Goal: Task Accomplishment & Management: Use online tool/utility

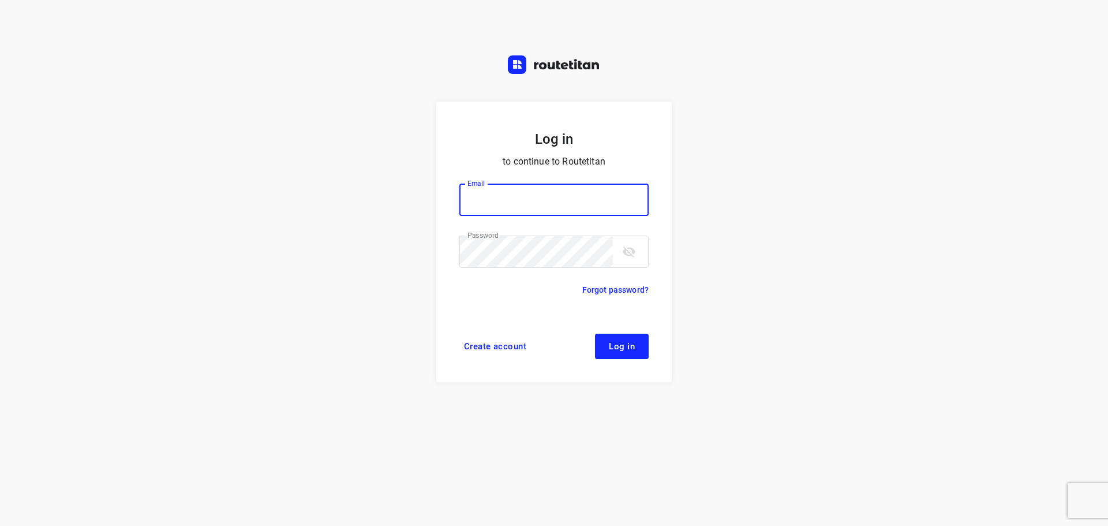
type input "didier@areco.be"
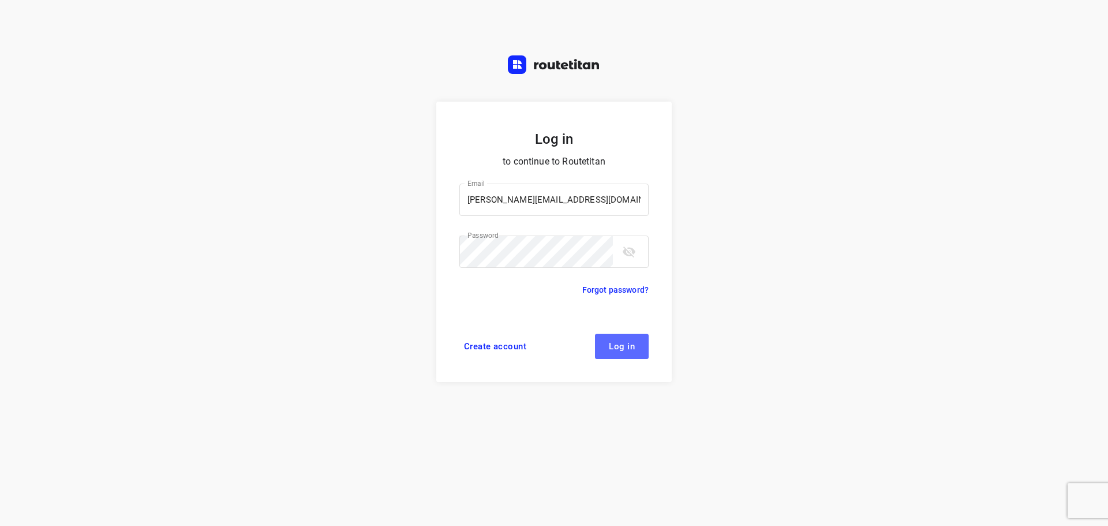
click at [616, 343] on span "Log in" at bounding box center [622, 346] width 26 height 9
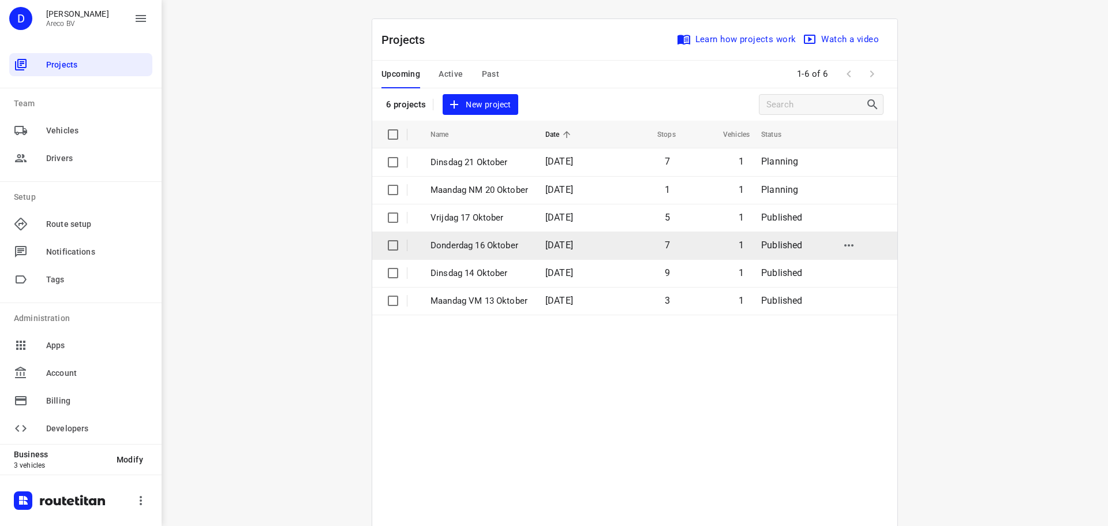
click at [492, 249] on p "Donderdag 16 Oktober" at bounding box center [480, 245] width 98 height 13
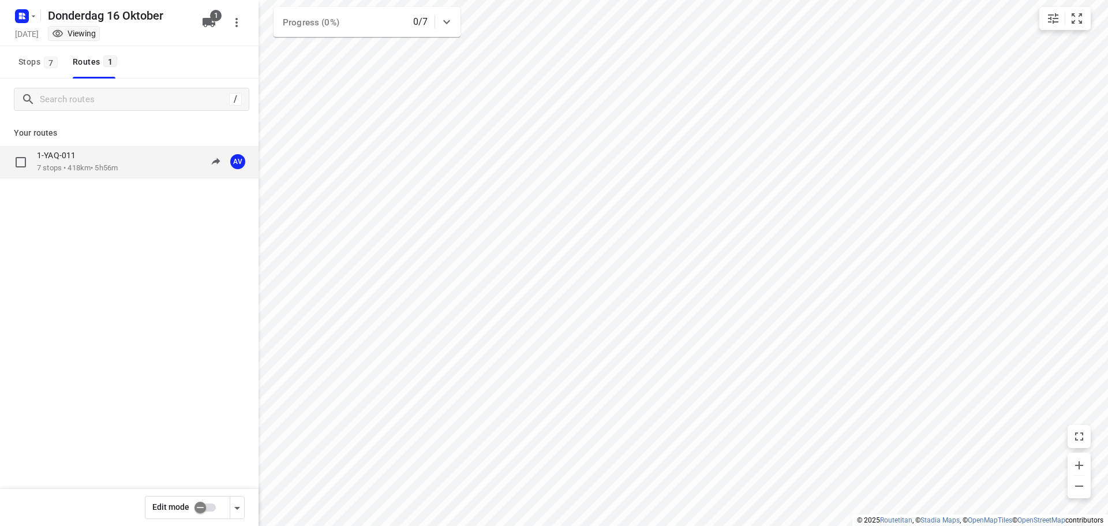
click at [141, 173] on div "1-YAQ-011 7 stops • 418km • 5h56m 09:00-14:56 AV" at bounding box center [148, 162] width 222 height 24
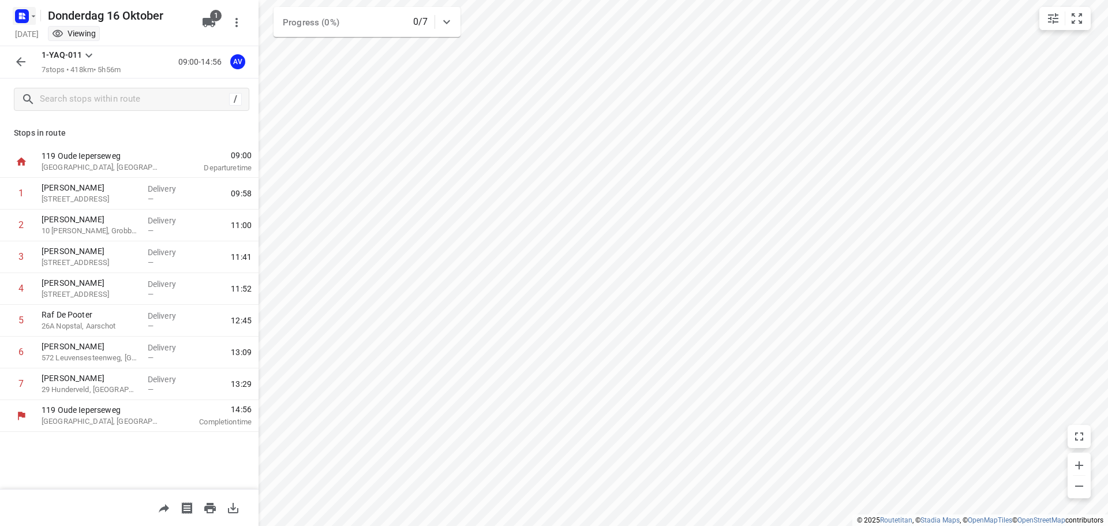
click at [29, 15] on icon "button" at bounding box center [33, 16] width 9 height 9
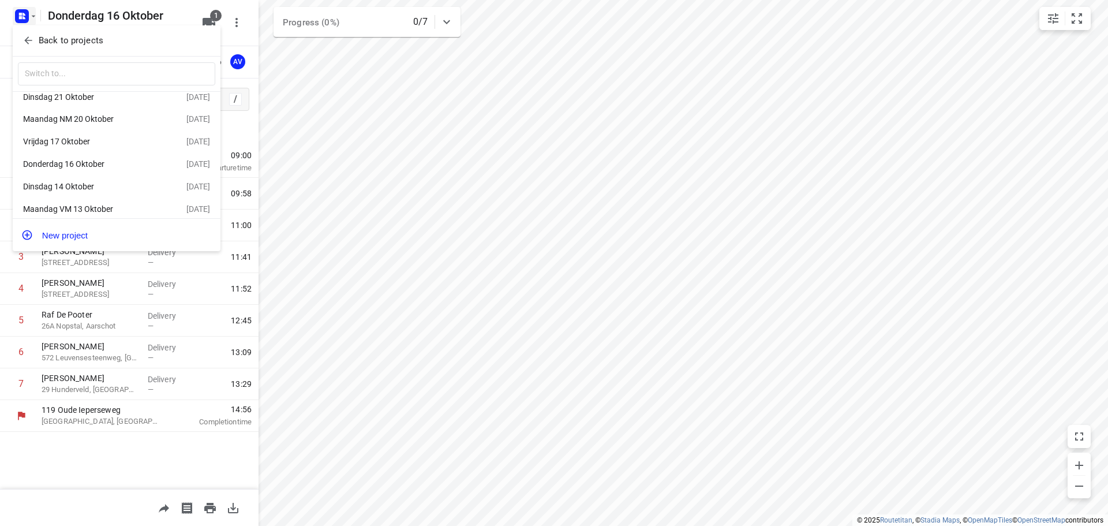
scroll to position [21, 0]
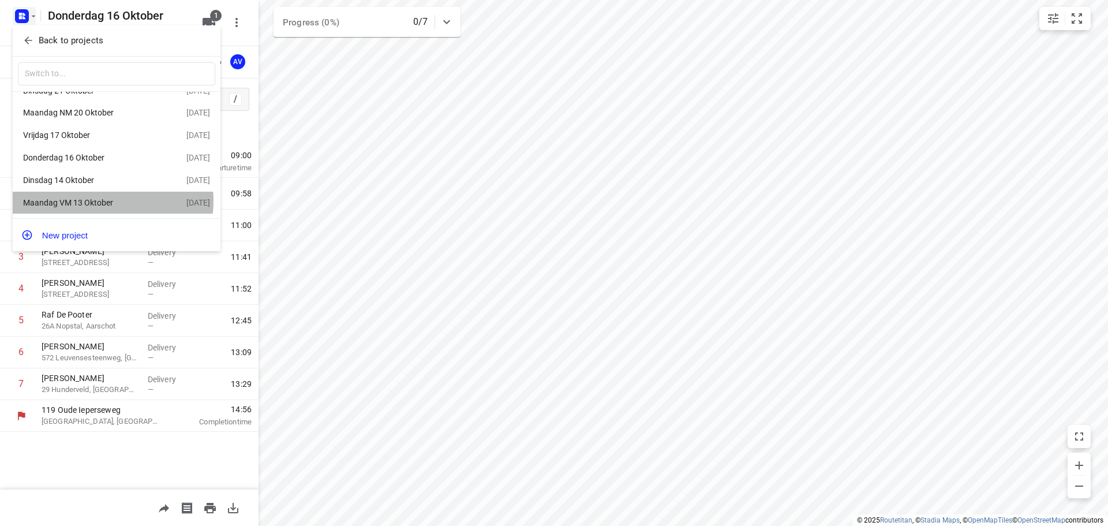
click at [106, 200] on div "Maandag VM 13 Oktober" at bounding box center [89, 202] width 133 height 9
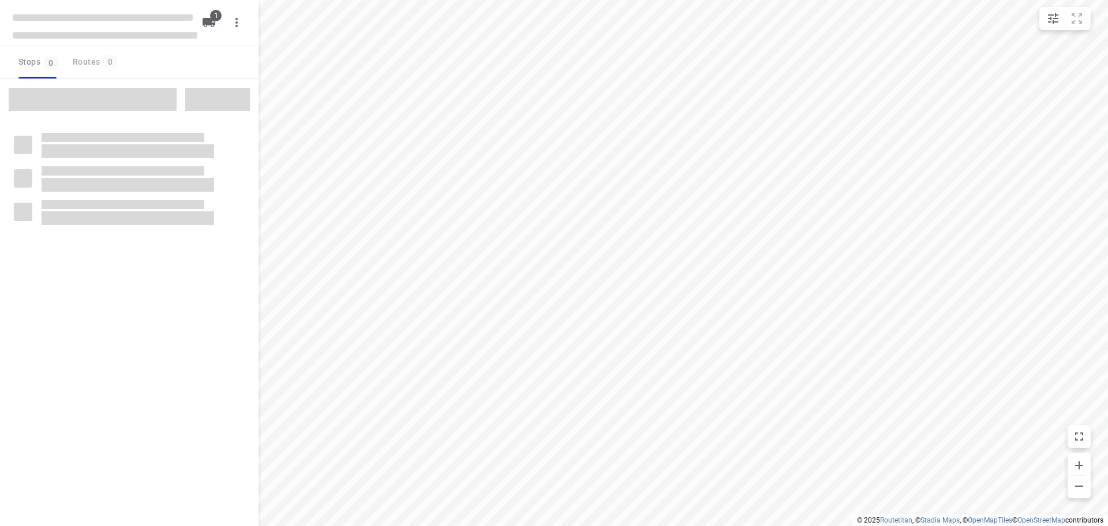
type input "distance"
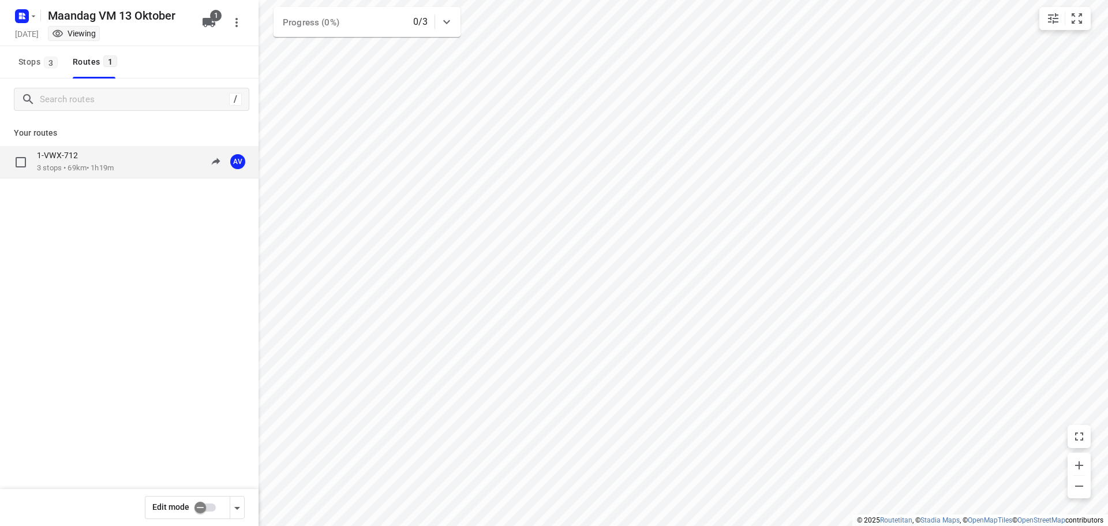
click at [136, 169] on div "1-VWX-712 3 stops • 69km • 1h19m 09:00-10:19 AV" at bounding box center [148, 162] width 222 height 24
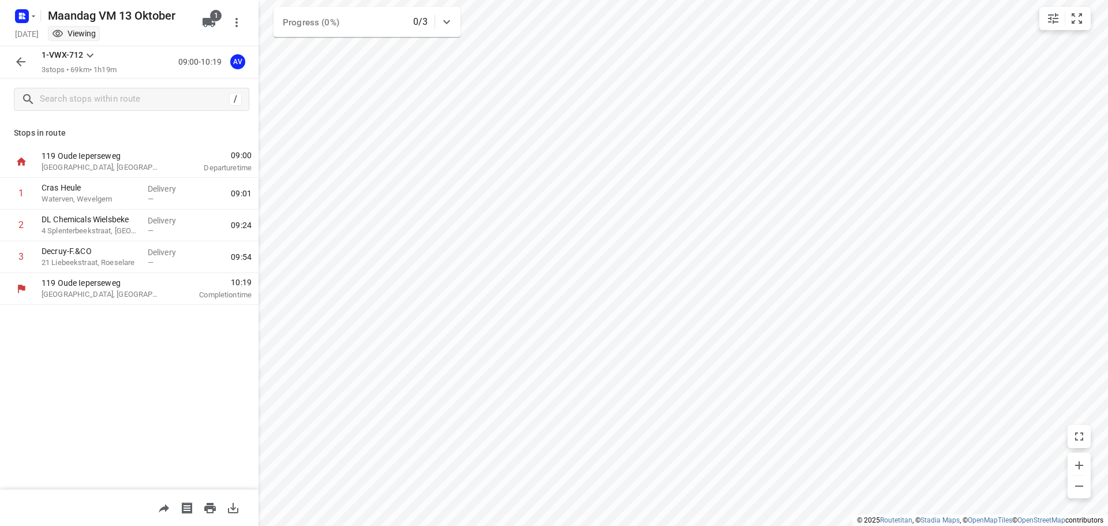
click at [20, 61] on icon "button" at bounding box center [21, 62] width 14 height 14
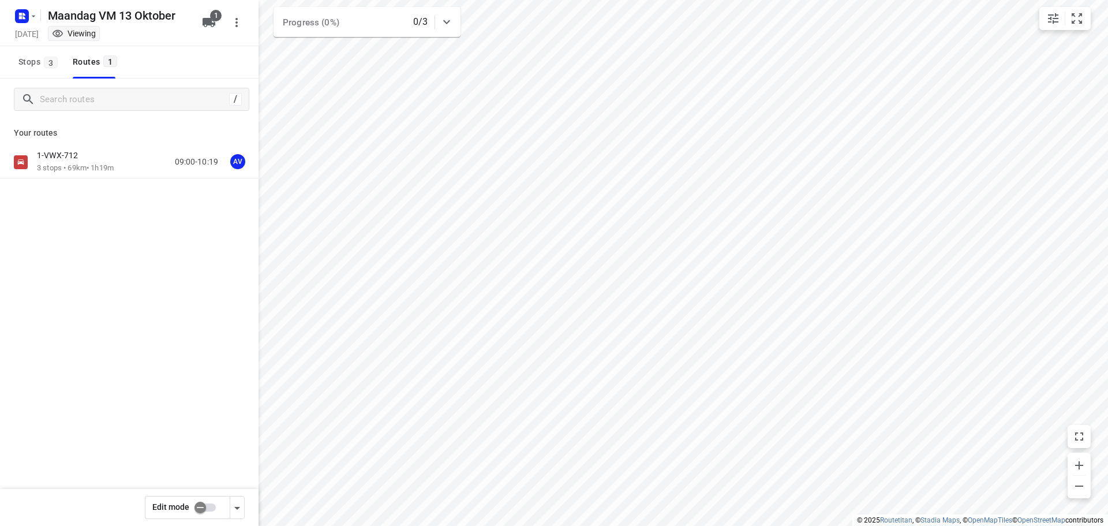
click at [210, 506] on input "checkbox" at bounding box center [200, 507] width 66 height 22
checkbox input "true"
click at [143, 160] on div "1-VWX-712 3 stops • 69km • 1h19m 09:00-10:19 AV" at bounding box center [148, 162] width 222 height 24
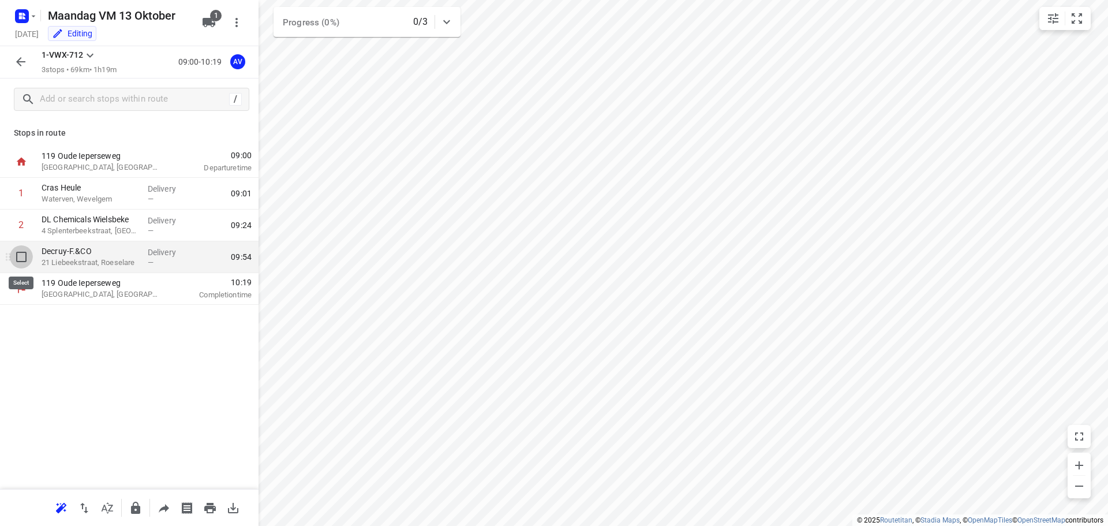
click at [22, 255] on input "checkbox" at bounding box center [21, 256] width 23 height 23
checkbox input "true"
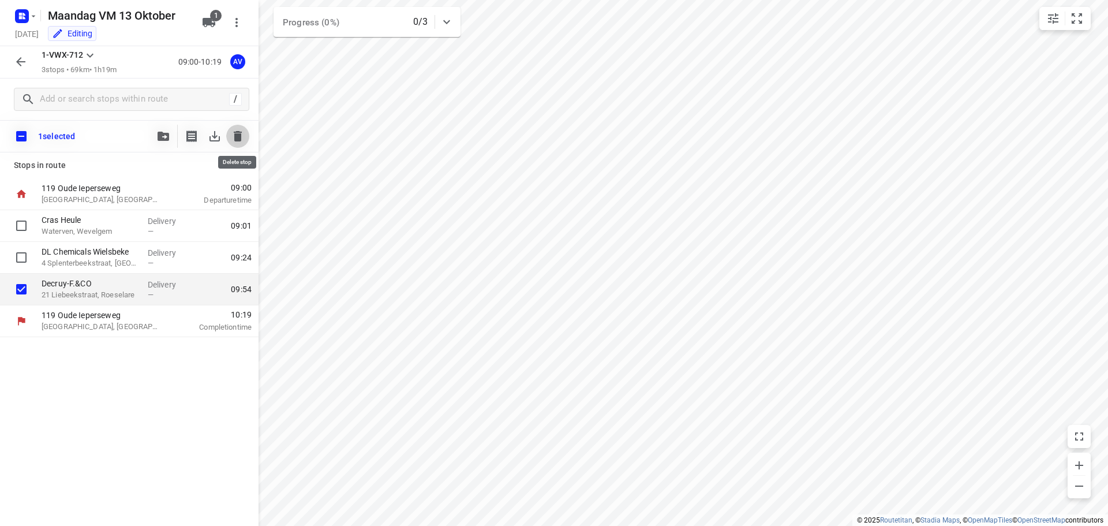
click at [236, 140] on icon "button" at bounding box center [238, 136] width 8 height 10
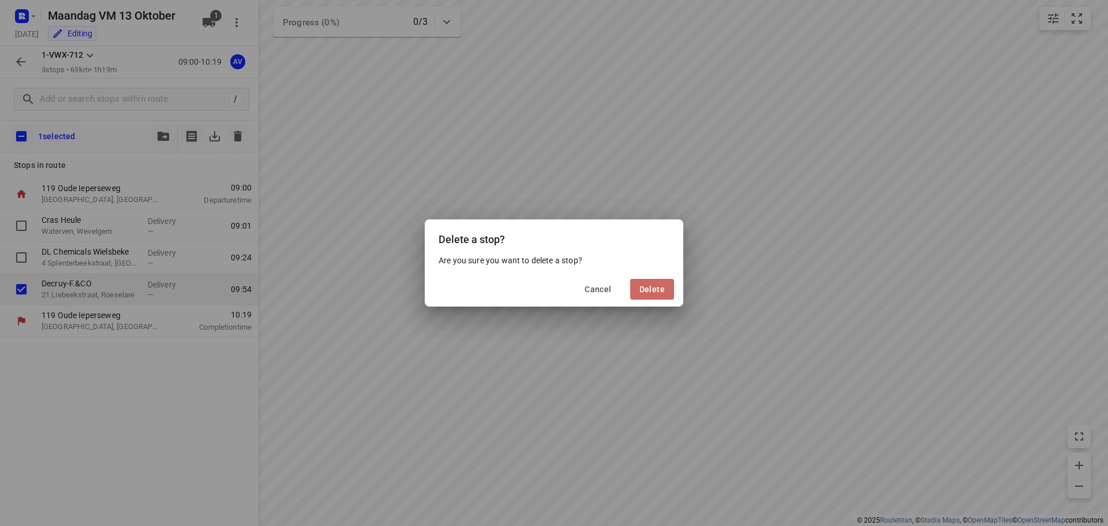
click at [654, 291] on span "Delete" at bounding box center [652, 289] width 25 height 9
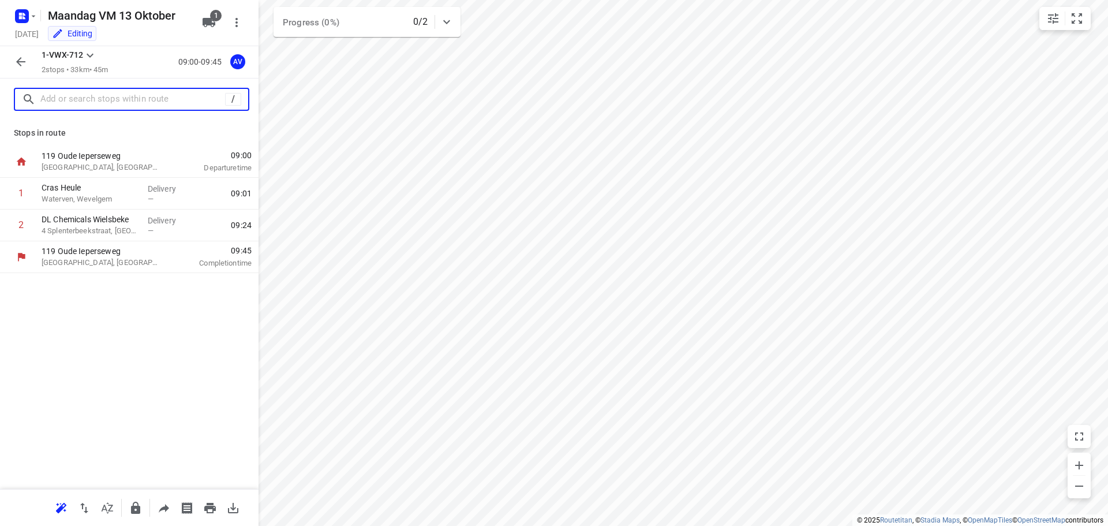
click at [141, 99] on input "text" at bounding box center [132, 100] width 185 height 18
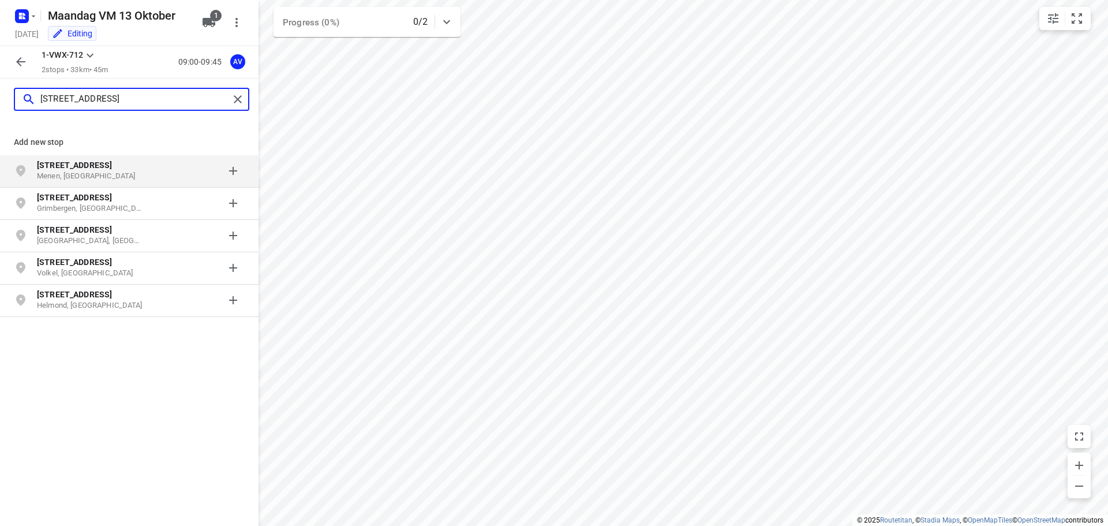
type input "[STREET_ADDRESS]"
click at [140, 170] on p "[STREET_ADDRESS]" at bounding box center [90, 165] width 106 height 12
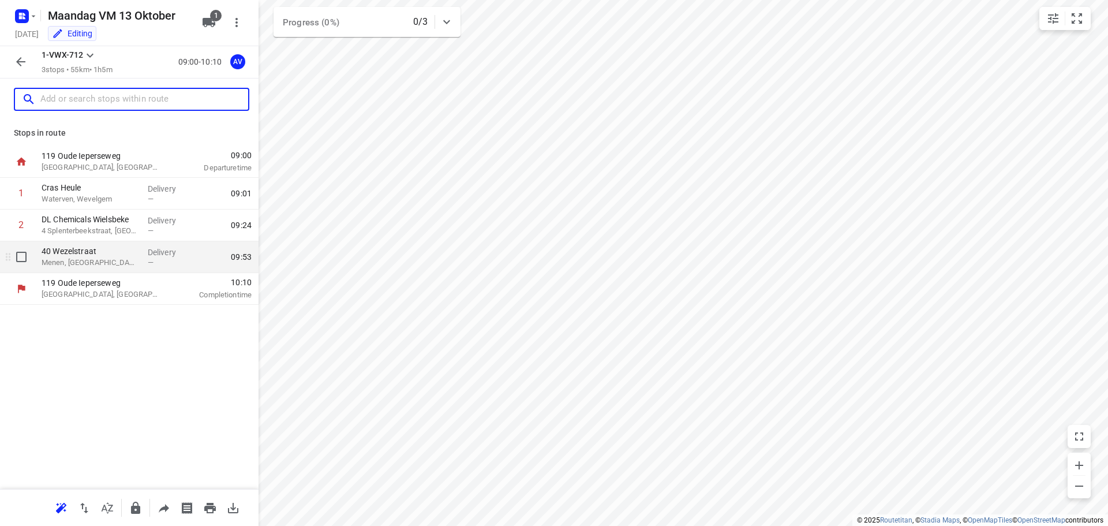
click at [118, 263] on p "Menen, [GEOGRAPHIC_DATA]" at bounding box center [90, 263] width 97 height 12
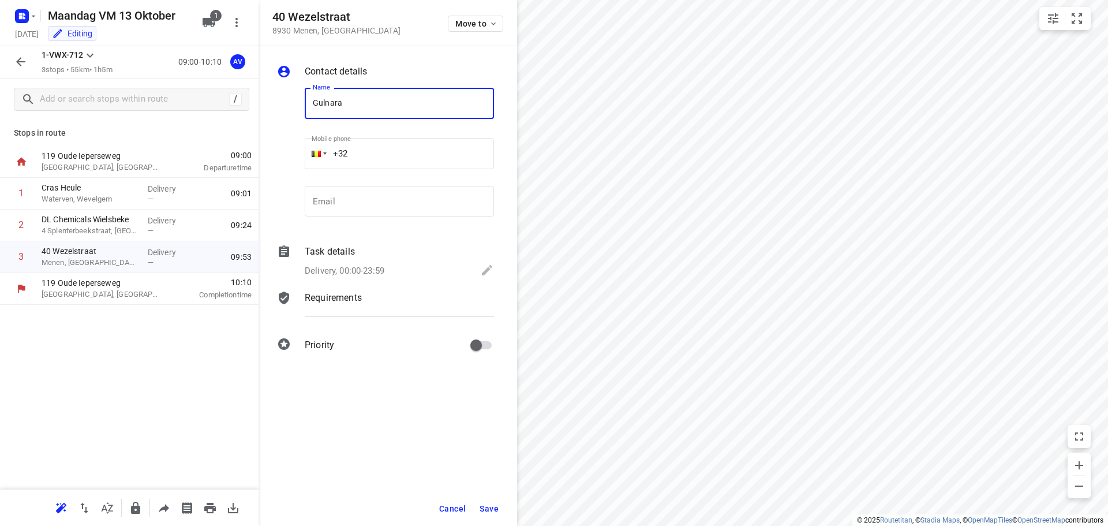
type input "[PERSON_NAME]"
click at [416, 152] on input "+32" at bounding box center [399, 153] width 189 height 31
click at [352, 270] on p "Delivery, 00:00-23:59" at bounding box center [345, 270] width 80 height 13
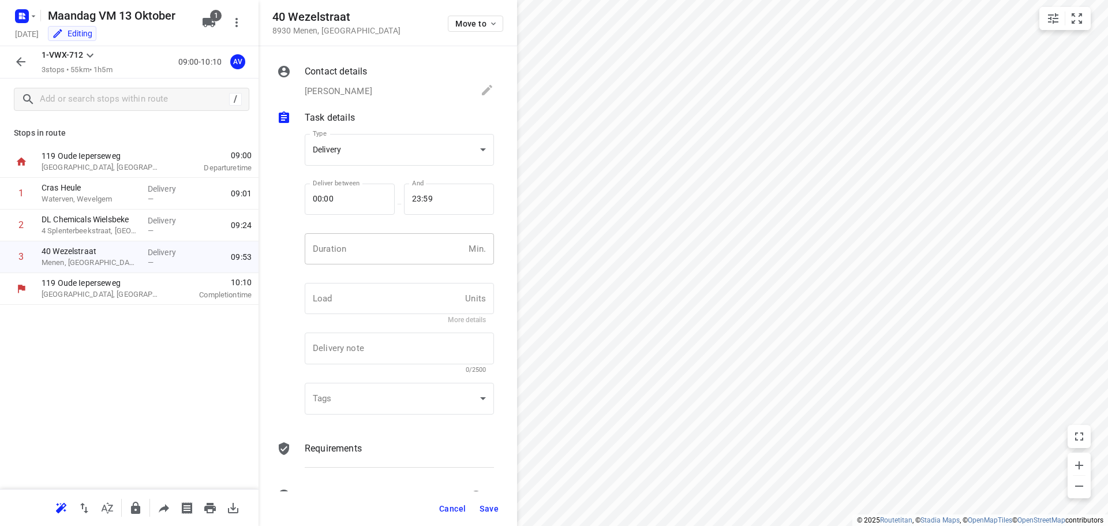
click at [382, 249] on input "number" at bounding box center [384, 248] width 159 height 31
type input "1"
click at [490, 511] on span "Save" at bounding box center [489, 508] width 19 height 9
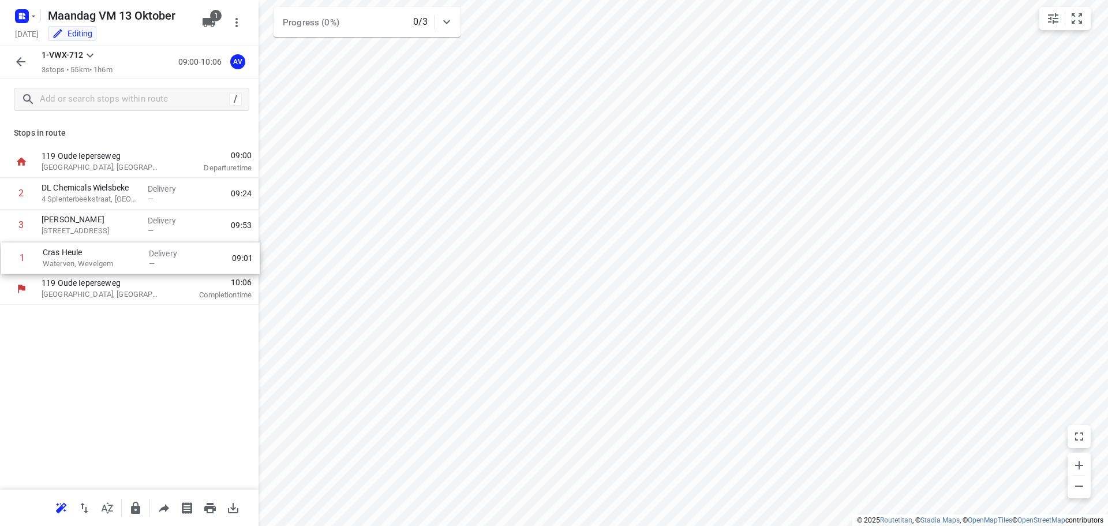
drag, startPoint x: 8, startPoint y: 192, endPoint x: 8, endPoint y: 260, distance: 67.5
click at [8, 260] on div "1 Cras [PERSON_NAME] Waterven, Wevelgem Delivery — 09:01 2 DL Chemicals Wielsbe…" at bounding box center [129, 225] width 259 height 95
drag, startPoint x: 6, startPoint y: 260, endPoint x: 8, endPoint y: 197, distance: 63.5
click at [8, 197] on div "1 DL Chemicals Wielsbeke 4 Splenterbeekstraat, Wielsbeke Delivery — 09:20 2 [PE…" at bounding box center [129, 225] width 259 height 95
drag, startPoint x: 8, startPoint y: 259, endPoint x: 17, endPoint y: 197, distance: 63.1
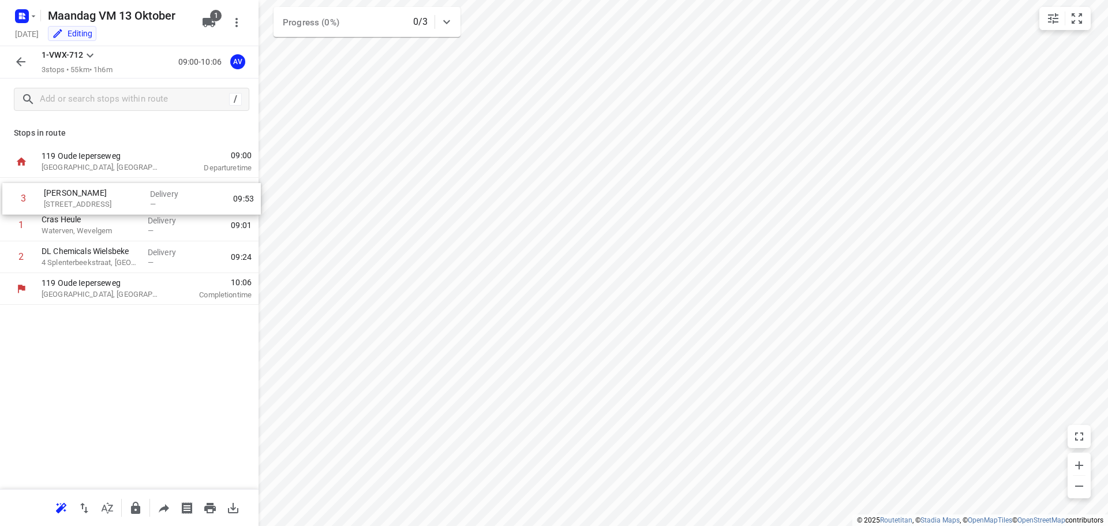
click at [10, 196] on div "1 Cras [PERSON_NAME] Waterven, Wevelgem Delivery — 09:01 2 DL Chemicals Wielsbe…" at bounding box center [129, 225] width 259 height 95
click at [22, 62] on icon "button" at bounding box center [20, 61] width 9 height 9
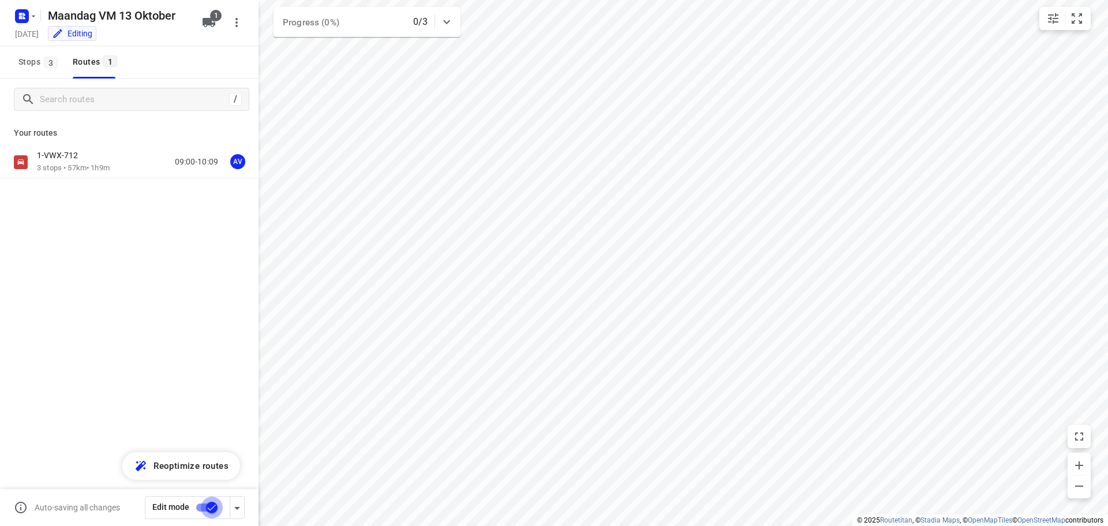
click at [201, 507] on input "checkbox" at bounding box center [212, 507] width 66 height 22
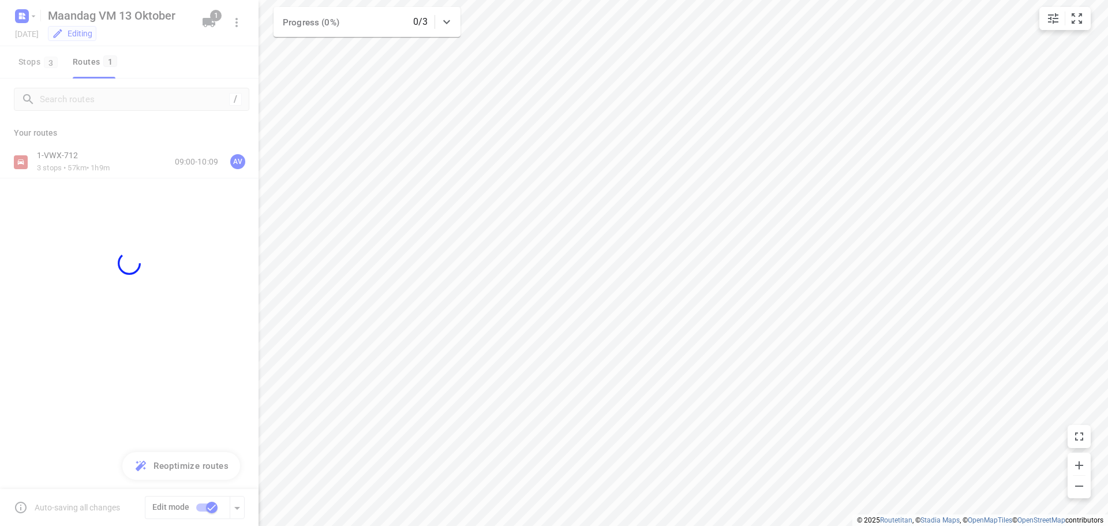
checkbox input "false"
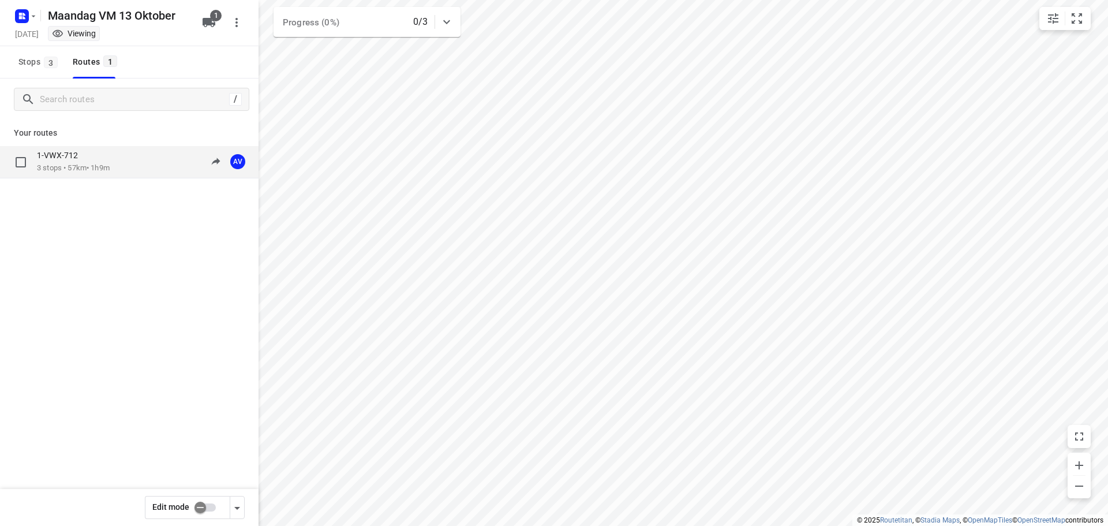
click at [132, 165] on div "1-VWX-712 3 stops • 57km • 1h9m 09:00-10:09 AV" at bounding box center [148, 162] width 222 height 24
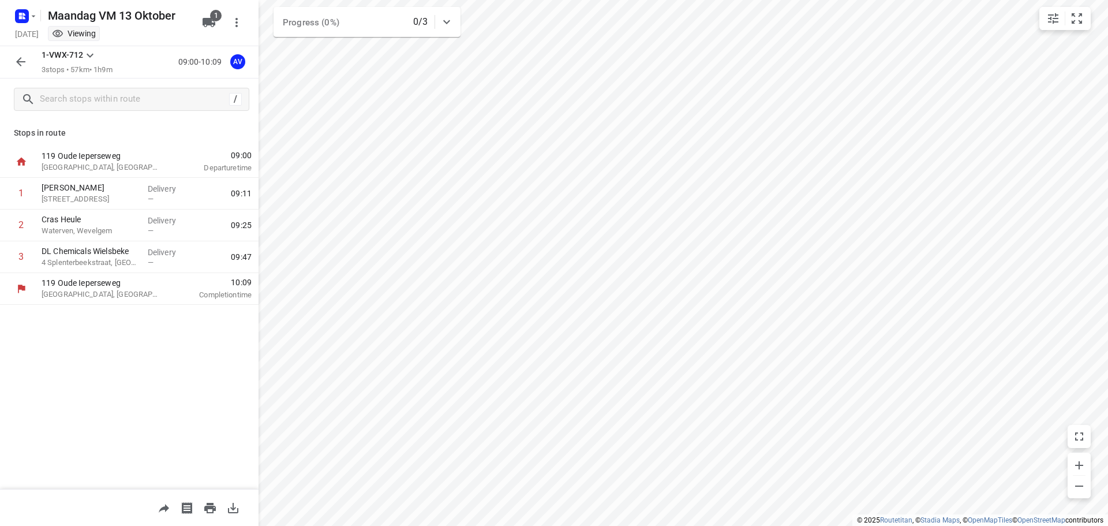
click at [12, 65] on button "button" at bounding box center [20, 61] width 23 height 23
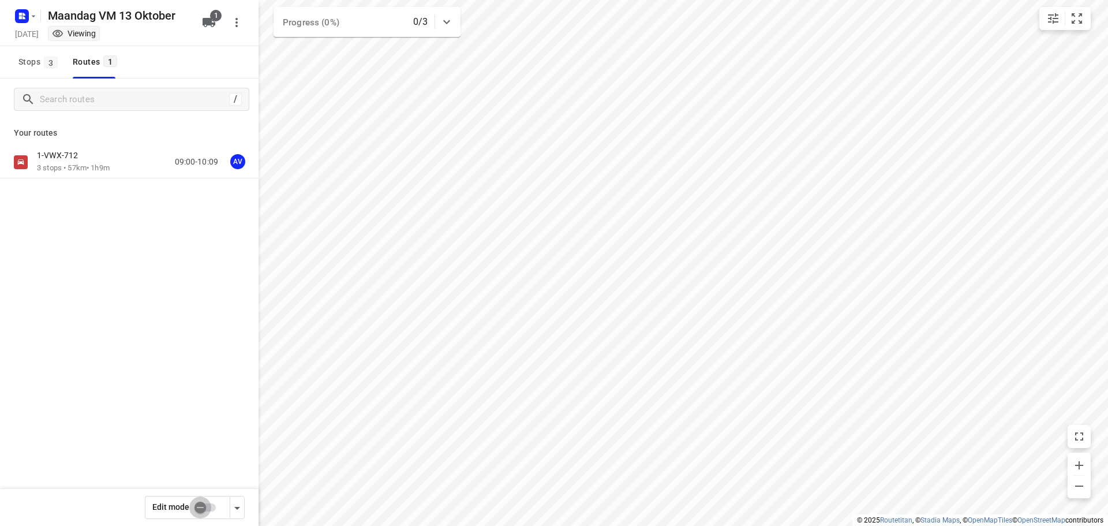
click at [210, 508] on input "checkbox" at bounding box center [200, 507] width 66 height 22
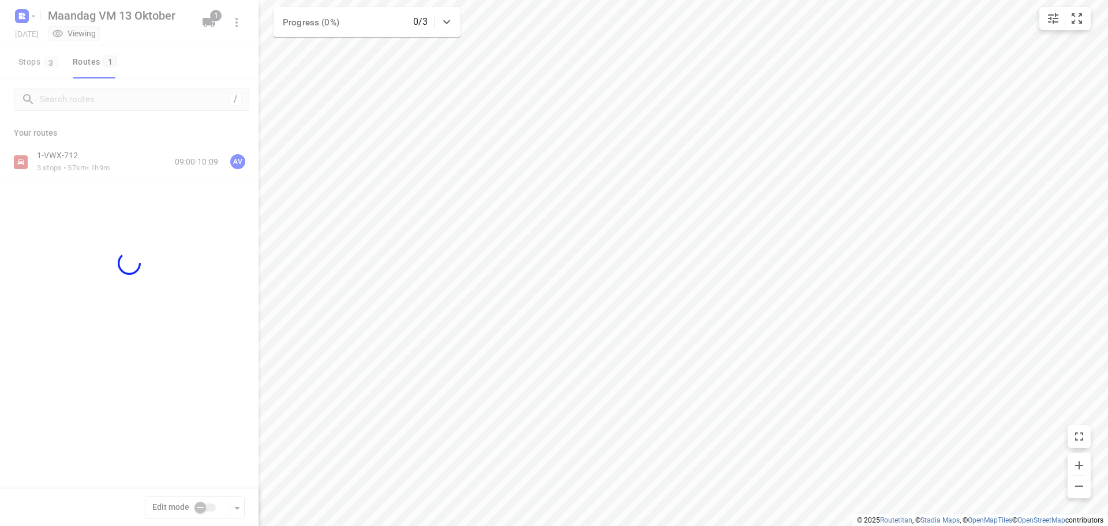
checkbox input "true"
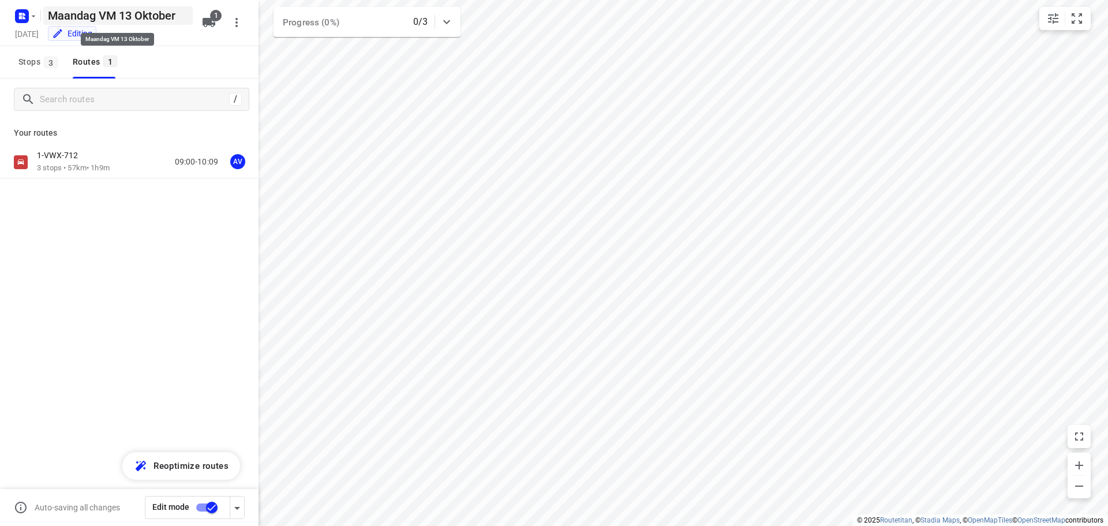
click at [89, 17] on h5 "Maandag VM 13 Oktober" at bounding box center [118, 15] width 150 height 18
click at [76, 13] on input "Maandag VM 13 Oktober" at bounding box center [118, 15] width 150 height 18
click at [139, 16] on input "Woensdag VM 13 Oktober" at bounding box center [118, 15] width 150 height 18
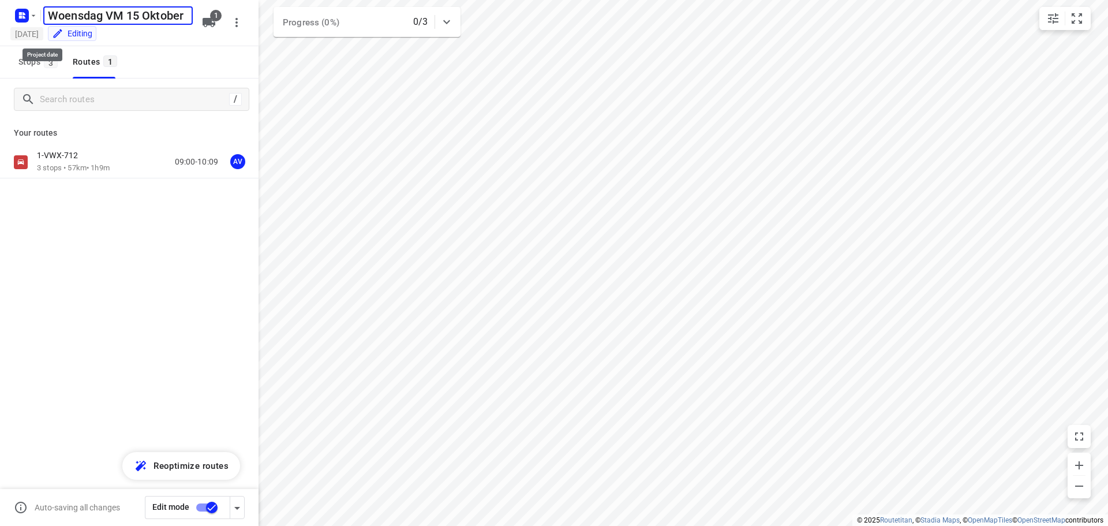
type input "Woensdag VM 15 Oktober"
click at [42, 33] on h5 "[DATE]" at bounding box center [26, 33] width 33 height 13
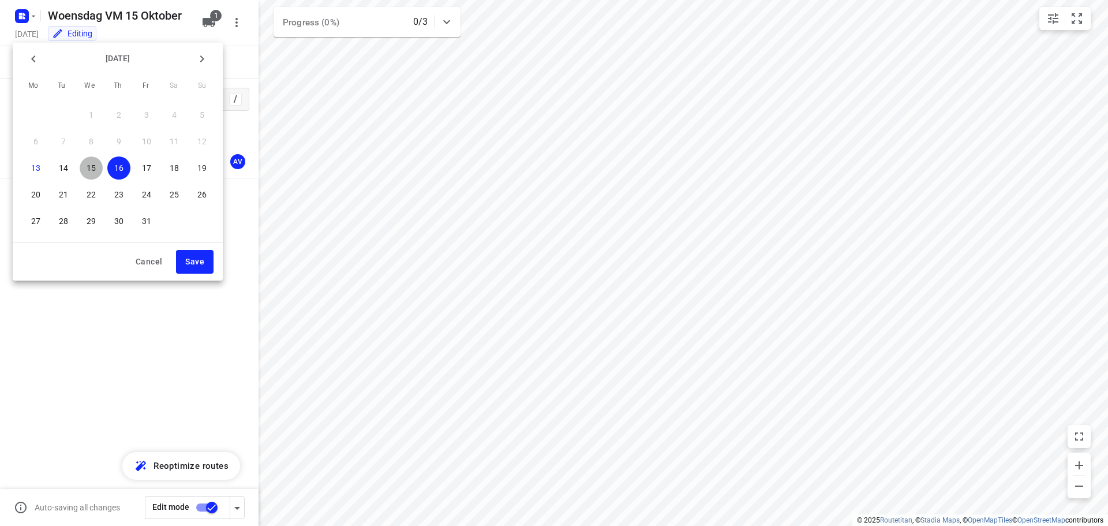
drag, startPoint x: 87, startPoint y: 167, endPoint x: 99, endPoint y: 196, distance: 31.5
click at [87, 167] on p "15" at bounding box center [91, 168] width 9 height 12
click at [189, 259] on span "Save" at bounding box center [194, 262] width 19 height 14
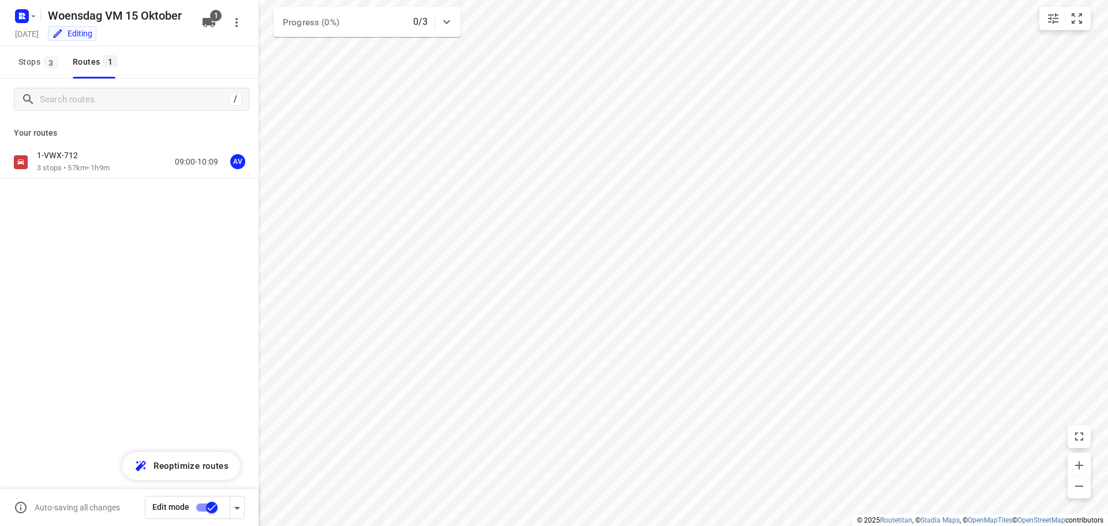
click at [201, 506] on input "checkbox" at bounding box center [212, 507] width 66 height 22
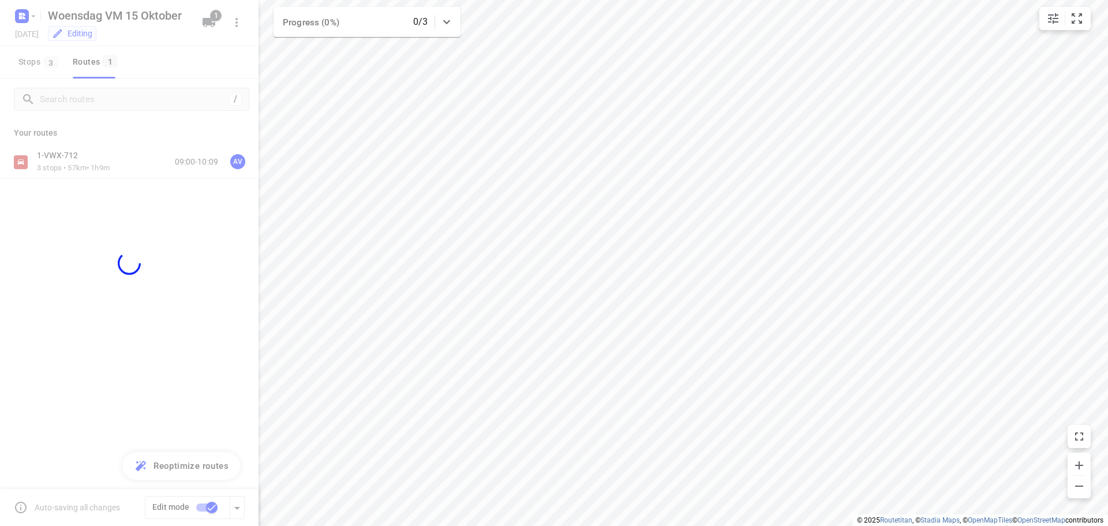
checkbox input "false"
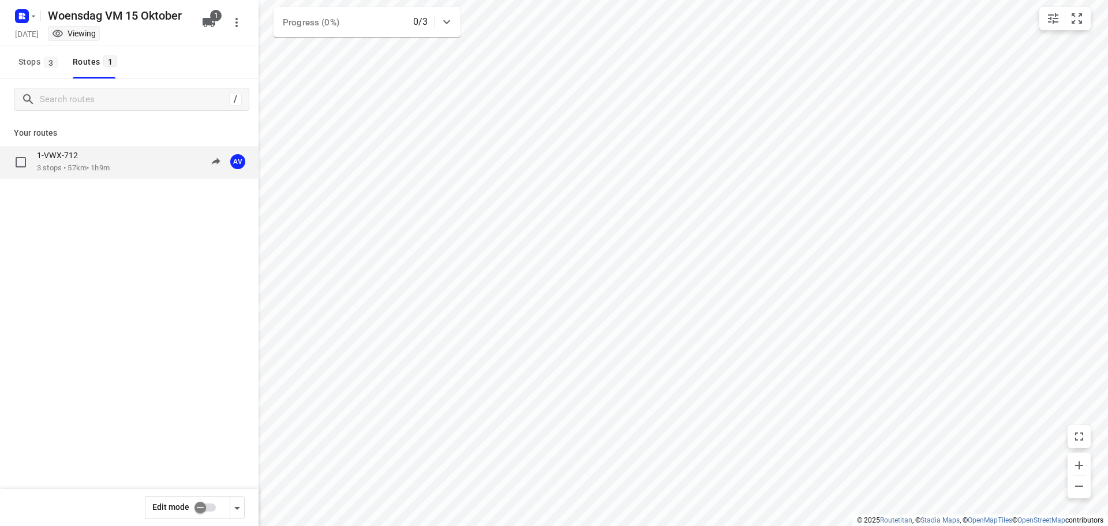
click at [124, 160] on div "1-VWX-712 3 stops • 57km • 1h9m 09:00-10:09 AV" at bounding box center [148, 162] width 222 height 24
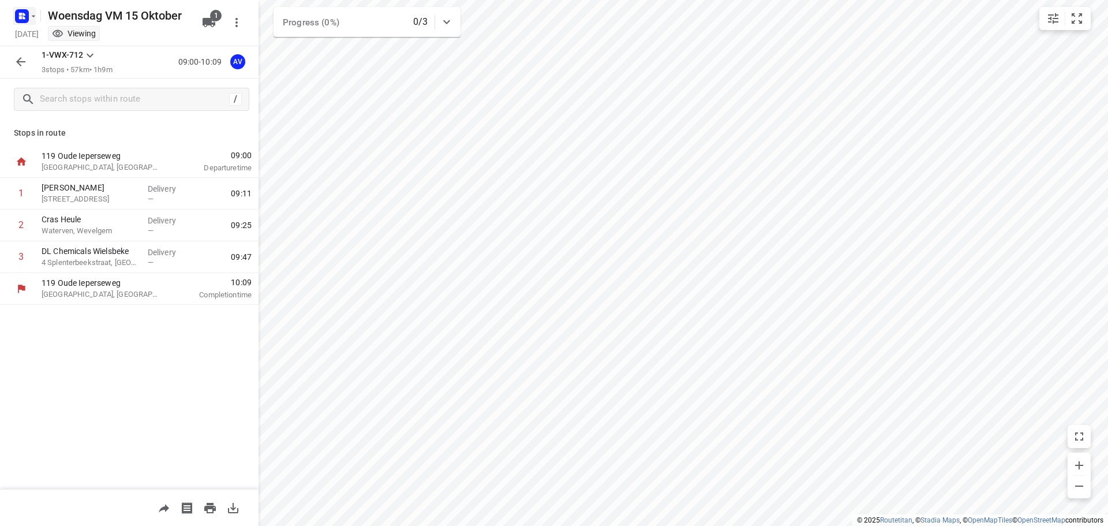
click at [24, 16] on rect "button" at bounding box center [22, 16] width 14 height 14
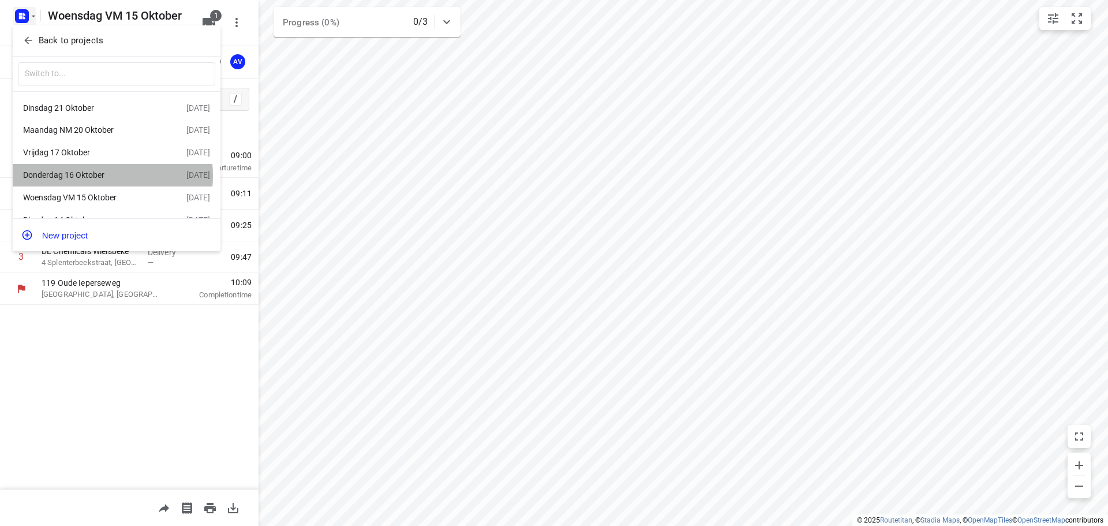
click at [91, 177] on div "Donderdag 16 Oktober" at bounding box center [89, 174] width 133 height 9
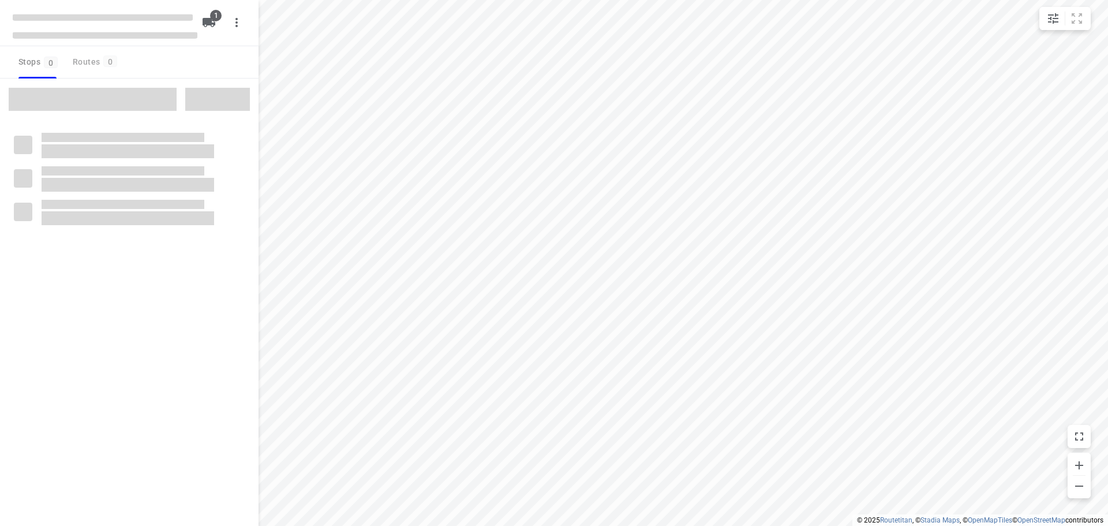
type input "distance"
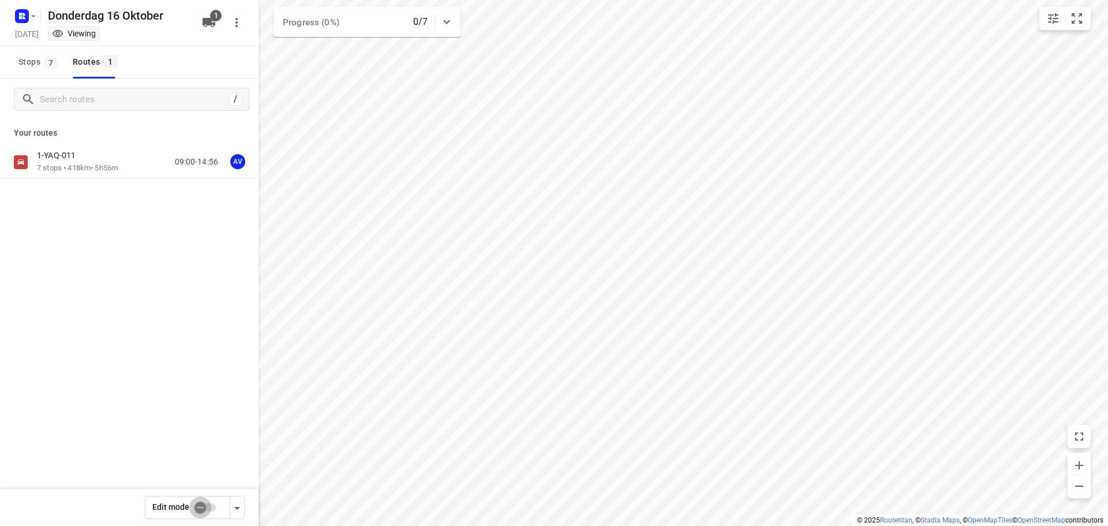
click at [209, 509] on input "checkbox" at bounding box center [200, 507] width 66 height 22
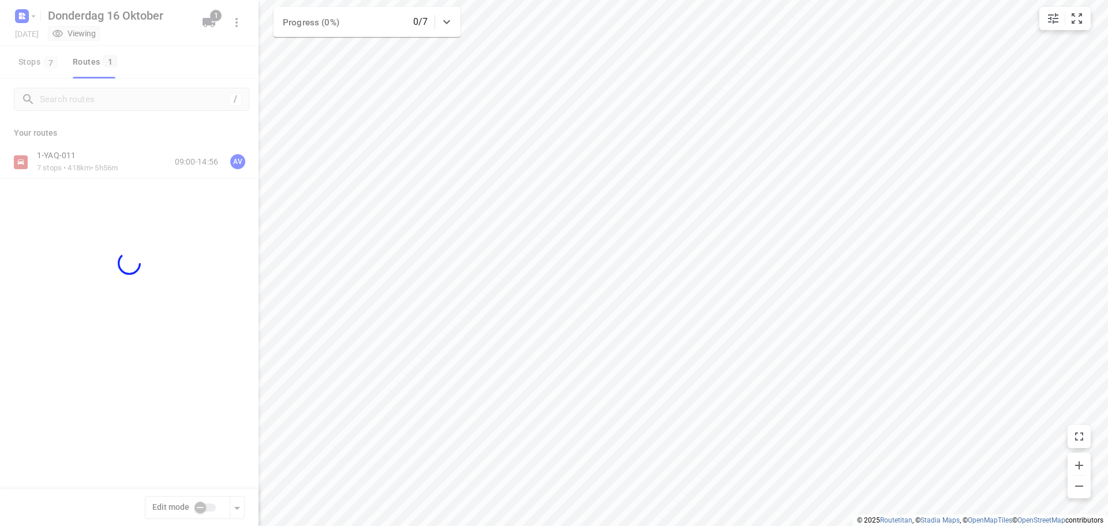
checkbox input "true"
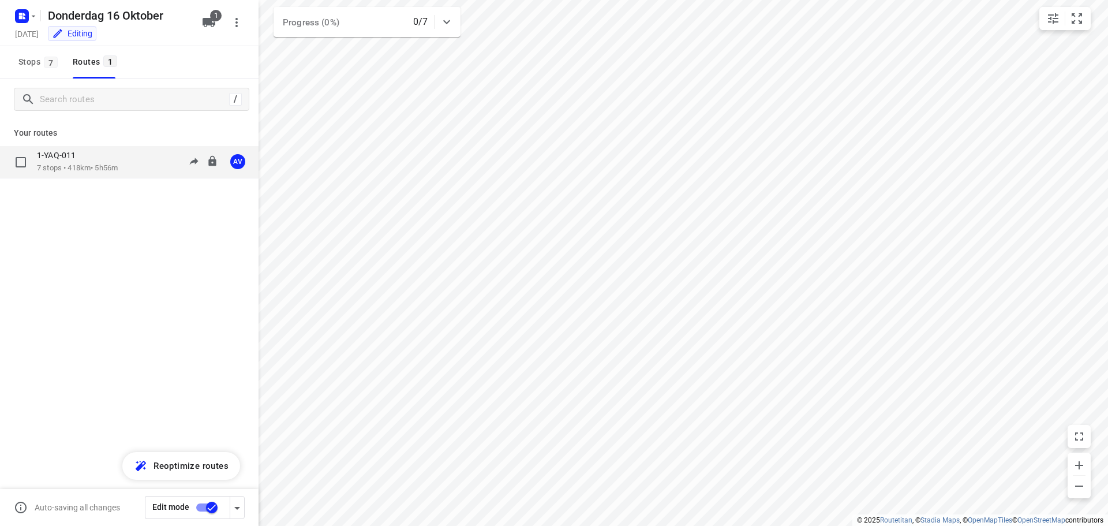
click at [136, 165] on div "1-YAQ-011 7 stops • 418km • 5h56m 09:00-14:56 AV" at bounding box center [148, 162] width 222 height 24
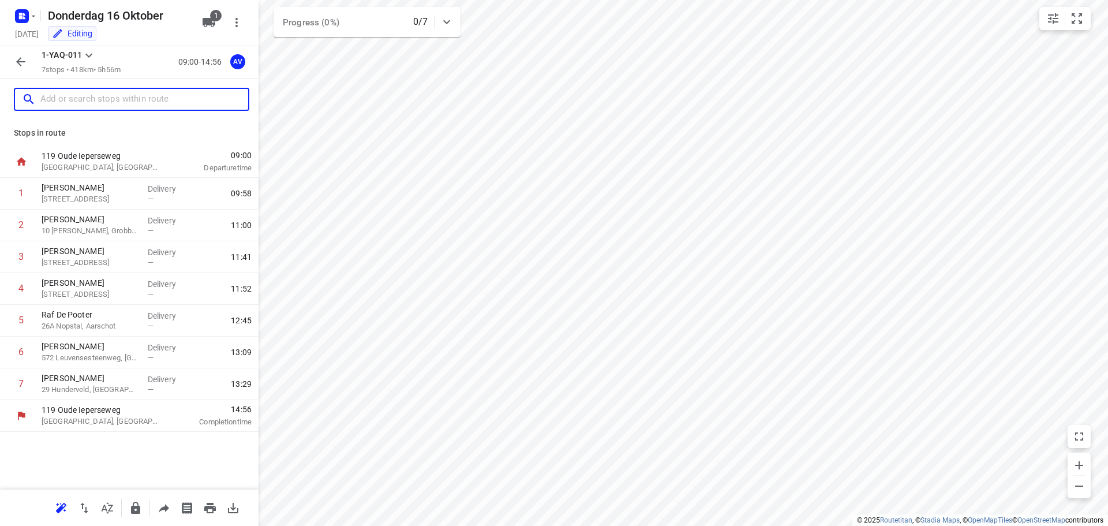
click at [95, 96] on input "text" at bounding box center [144, 100] width 208 height 18
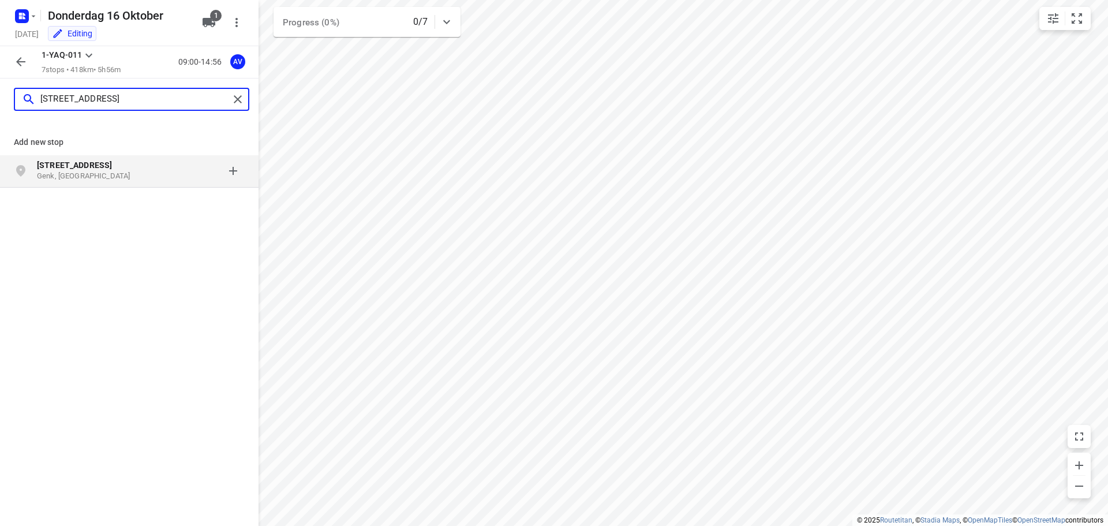
type input "[STREET_ADDRESS]"
click at [134, 173] on p "Genk, [GEOGRAPHIC_DATA]" at bounding box center [90, 176] width 106 height 11
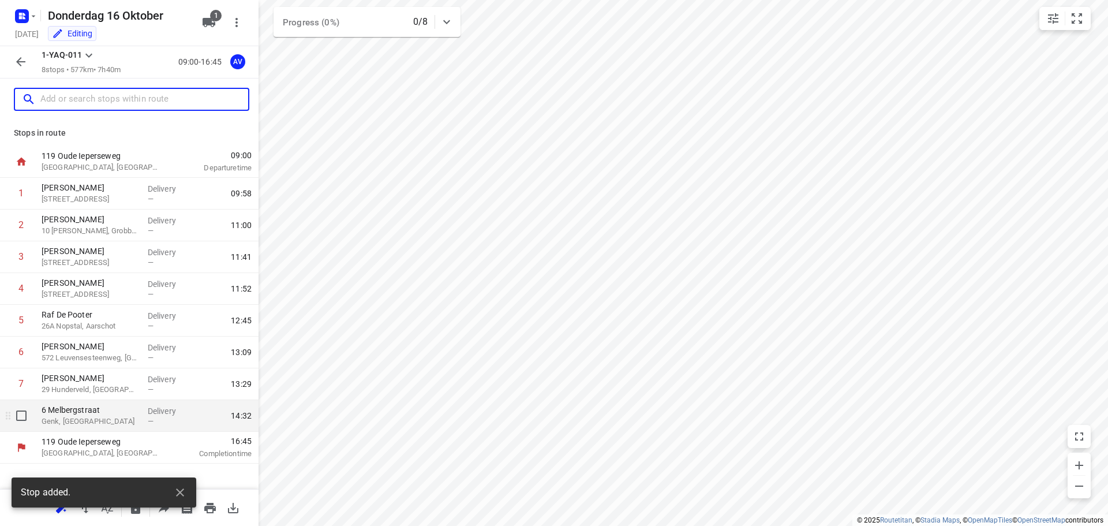
drag, startPoint x: 103, startPoint y: 420, endPoint x: 106, endPoint y: 414, distance: 6.8
click at [103, 419] on p "Genk, [GEOGRAPHIC_DATA]" at bounding box center [90, 422] width 97 height 12
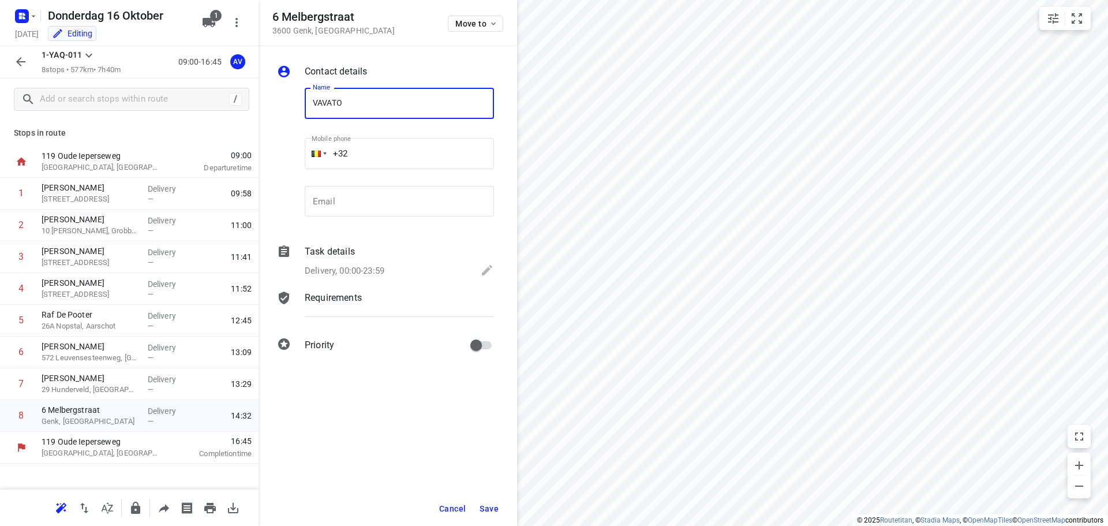
click at [399, 97] on input "VAVATO" at bounding box center [399, 103] width 189 height 31
type input "VAVATO GENK"
click at [421, 152] on input "+32" at bounding box center [399, 153] width 189 height 31
click at [379, 268] on p "Delivery, 00:00-23:59" at bounding box center [345, 270] width 80 height 13
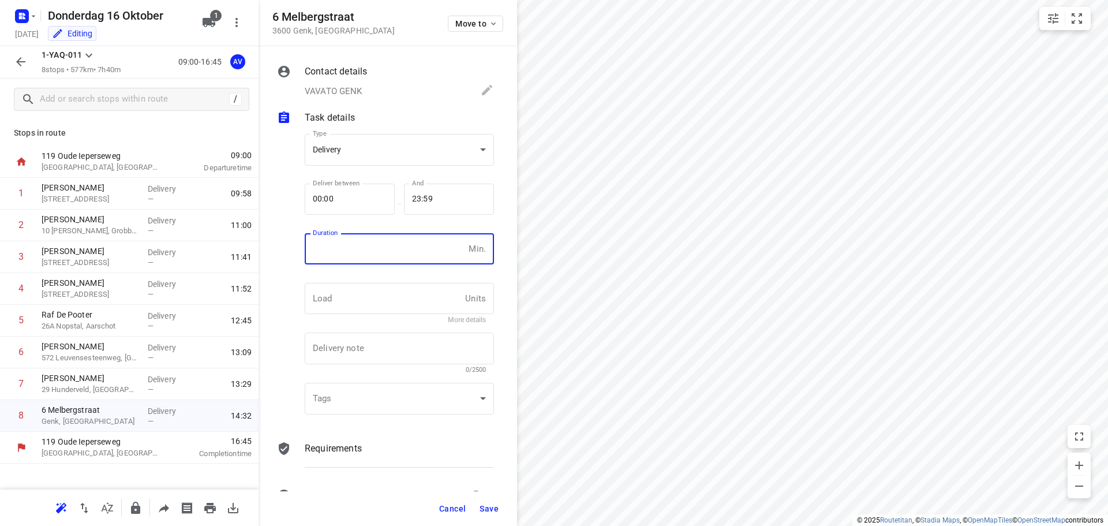
click at [395, 242] on input "number" at bounding box center [384, 248] width 159 height 31
type input "1"
click at [492, 506] on span "Save" at bounding box center [489, 508] width 19 height 9
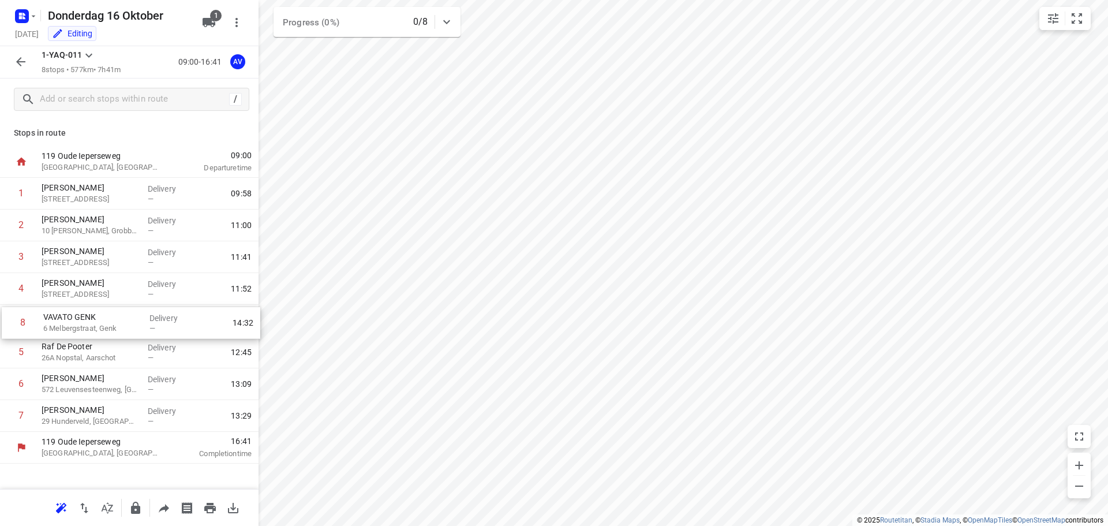
drag, startPoint x: 6, startPoint y: 420, endPoint x: 9, endPoint y: 324, distance: 95.9
click at [9, 324] on div "1 [PERSON_NAME] 223 [GEOGRAPHIC_DATA], Zelzate Delivery — 09:58 2 [PERSON_NAME]…" at bounding box center [129, 305] width 259 height 254
click at [17, 57] on icon "button" at bounding box center [21, 62] width 14 height 14
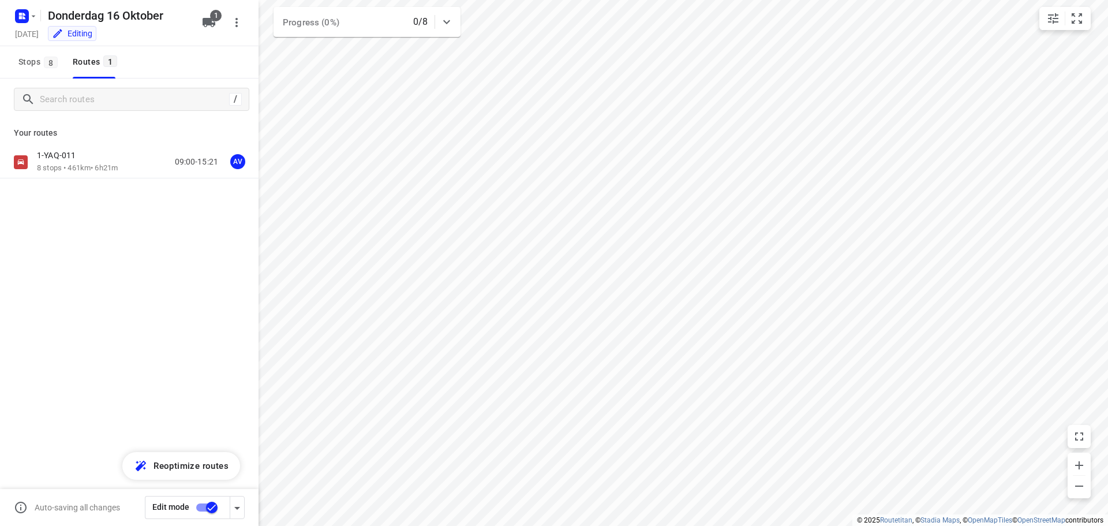
click at [203, 505] on input "checkbox" at bounding box center [212, 507] width 66 height 22
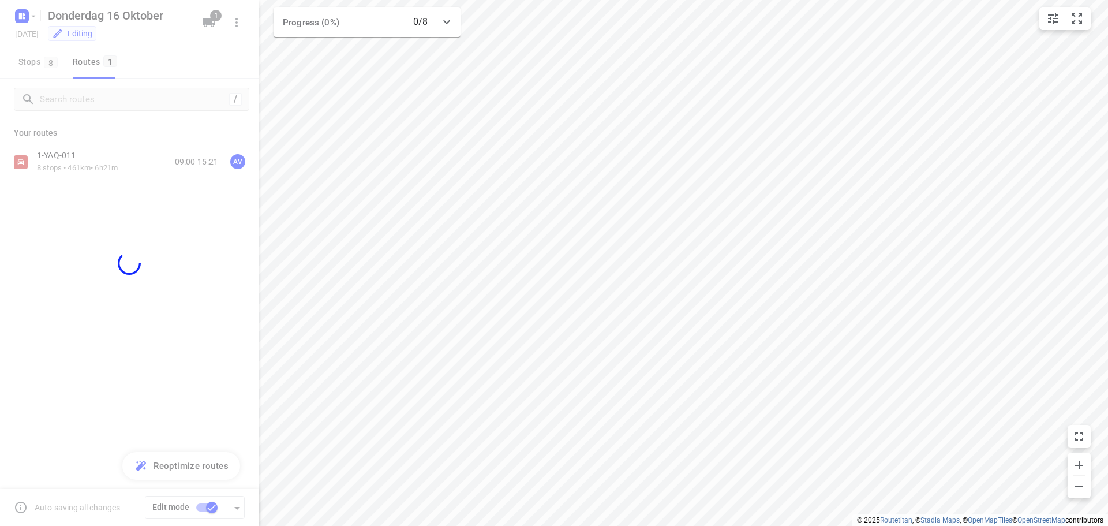
checkbox input "false"
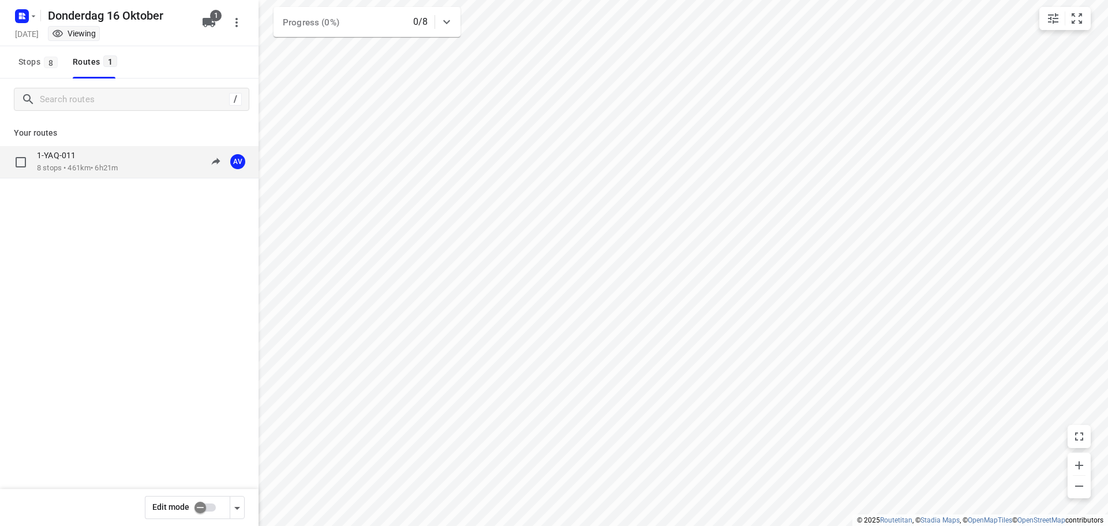
click at [136, 165] on div "1-YAQ-011 8 stops • 461km • 6h21m 09:00-15:21 AV" at bounding box center [148, 162] width 222 height 24
